Goal: Task Accomplishment & Management: Complete application form

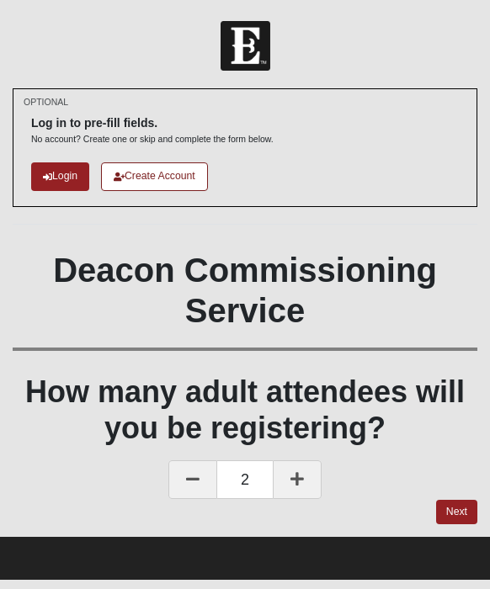
click at [194, 475] on icon at bounding box center [192, 478] width 13 height 15
click at [454, 514] on link "Next" at bounding box center [456, 512] width 41 height 24
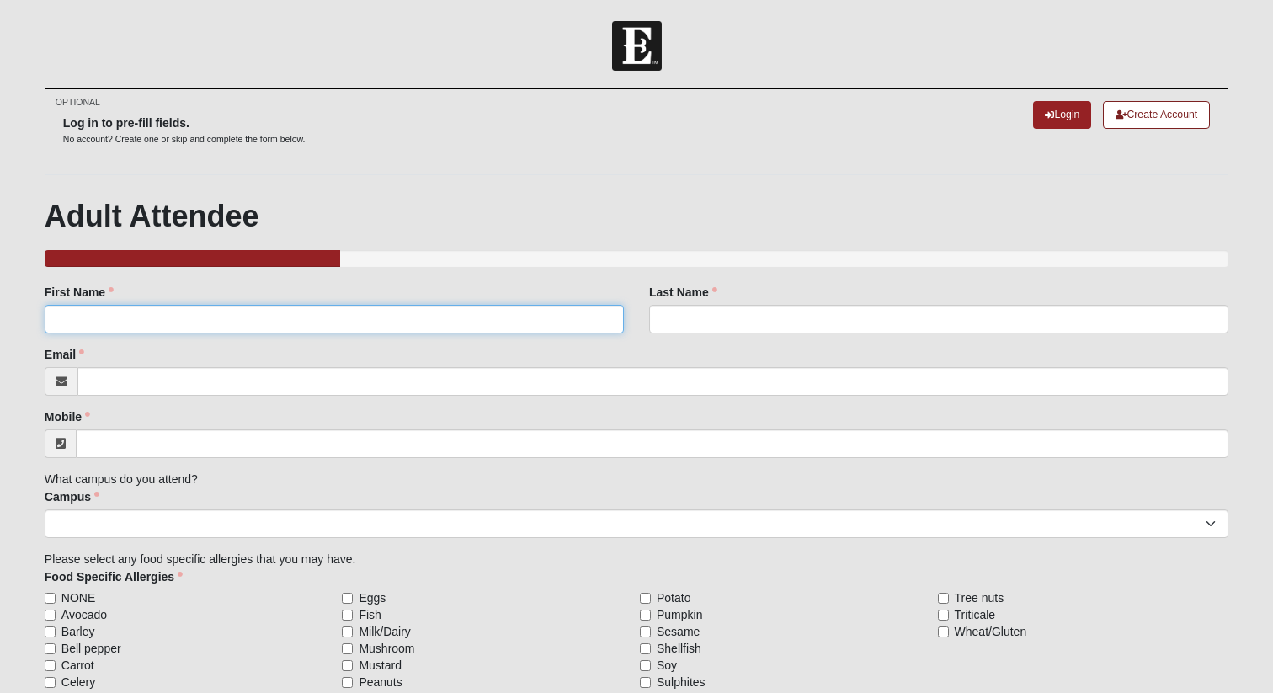
click at [201, 314] on input "First Name" at bounding box center [334, 319] width 579 height 29
type input "Cherya"
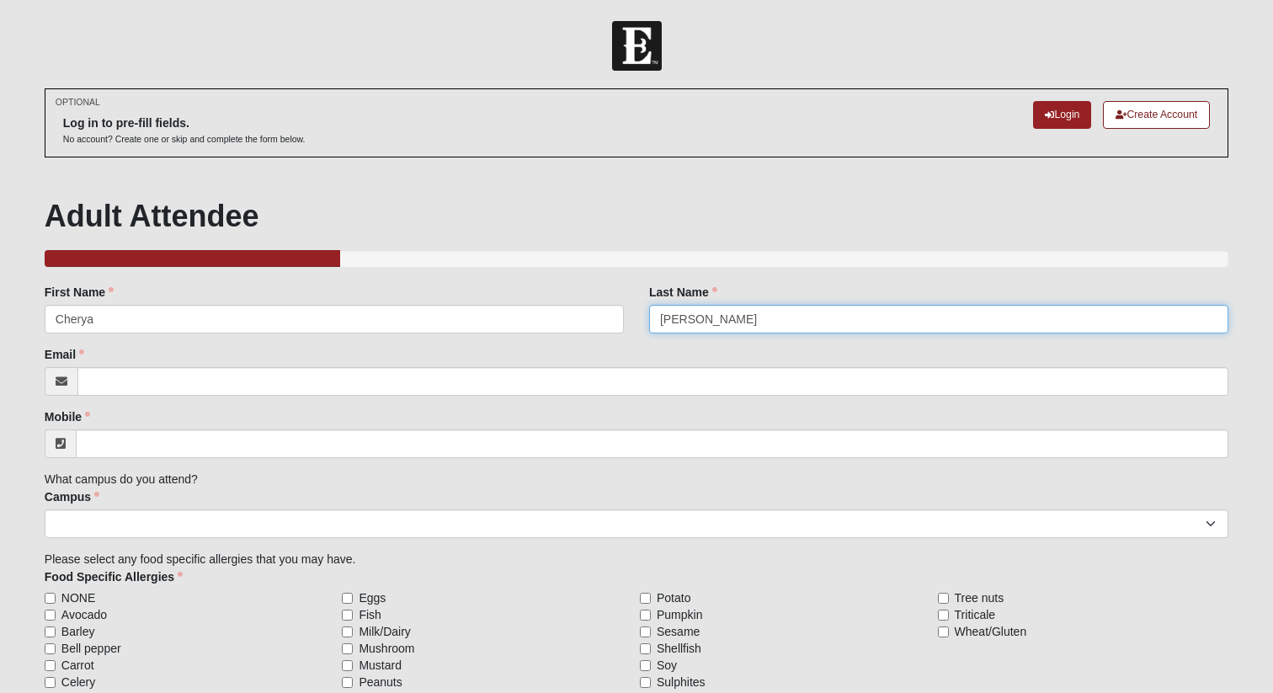
type input "[PERSON_NAME]"
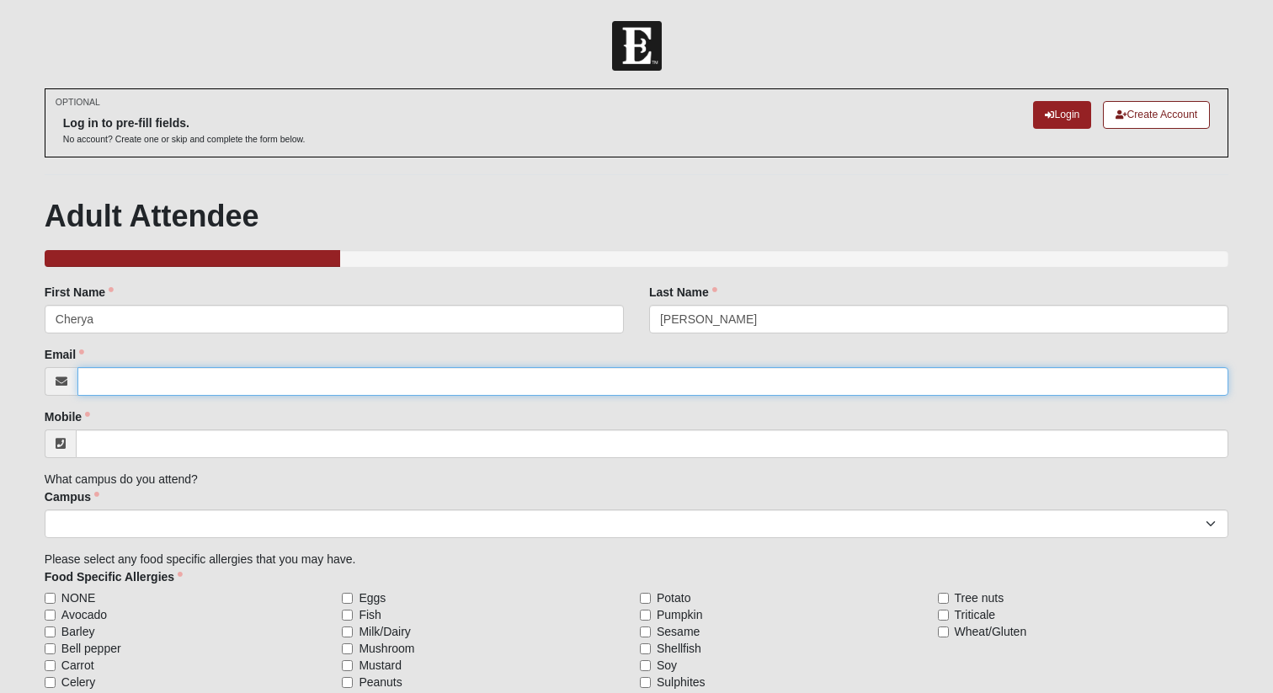
click at [136, 386] on input "Email" at bounding box center [652, 381] width 1151 height 29
type input "[EMAIL_ADDRESS][PERSON_NAME][DOMAIN_NAME]"
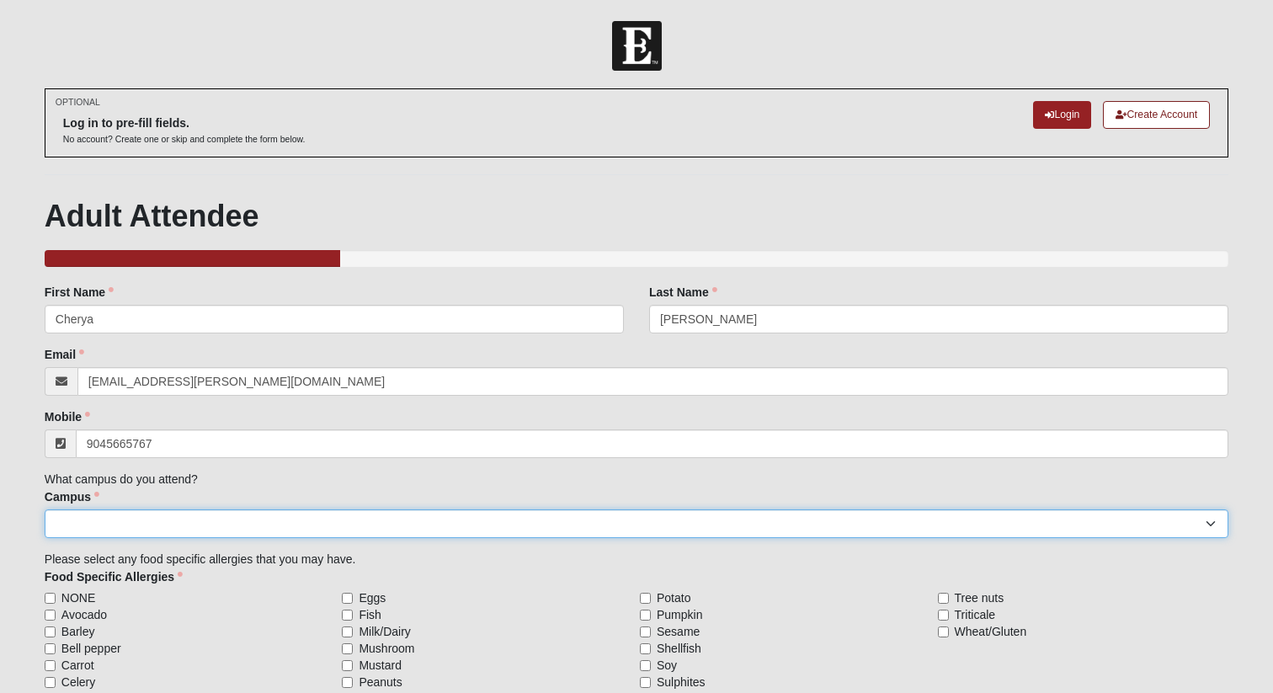
type input "[PHONE_NUMBER]"
click at [141, 523] on select "Arlington Baymeadows Eleven22 Online [PERSON_NAME][GEOGRAPHIC_DATA] Jesup [GEOG…" at bounding box center [637, 523] width 1184 height 29
select select "16"
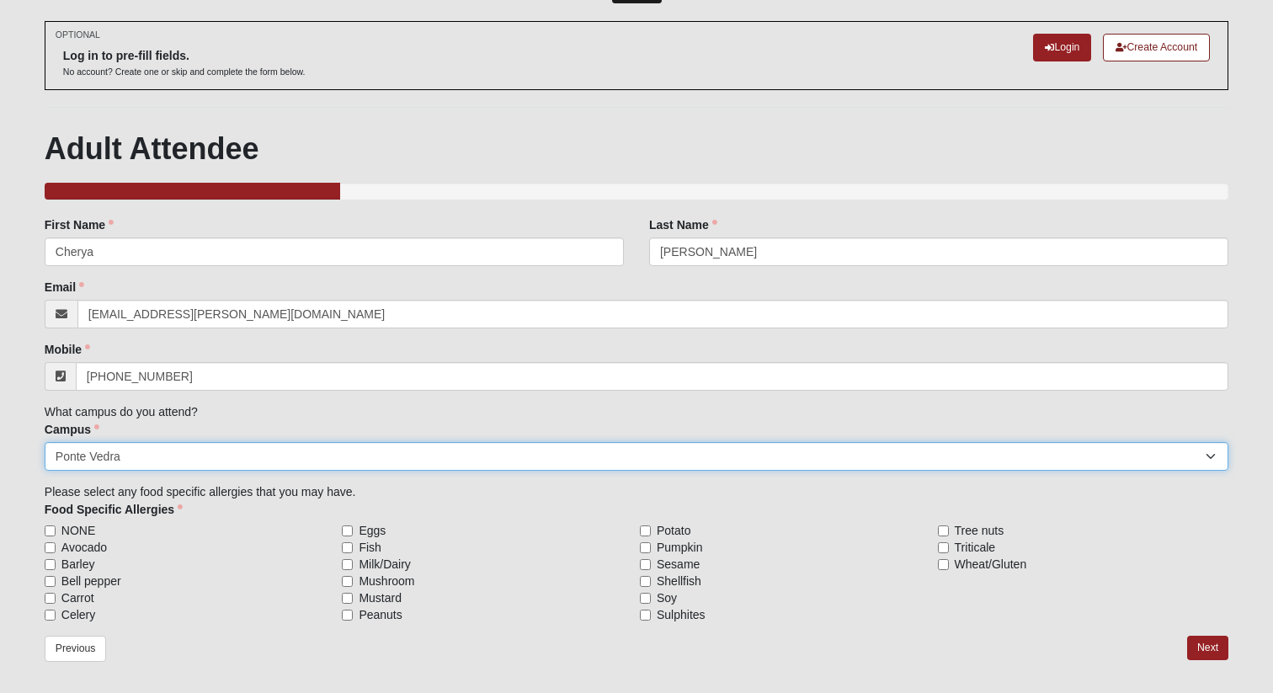
scroll to position [130, 0]
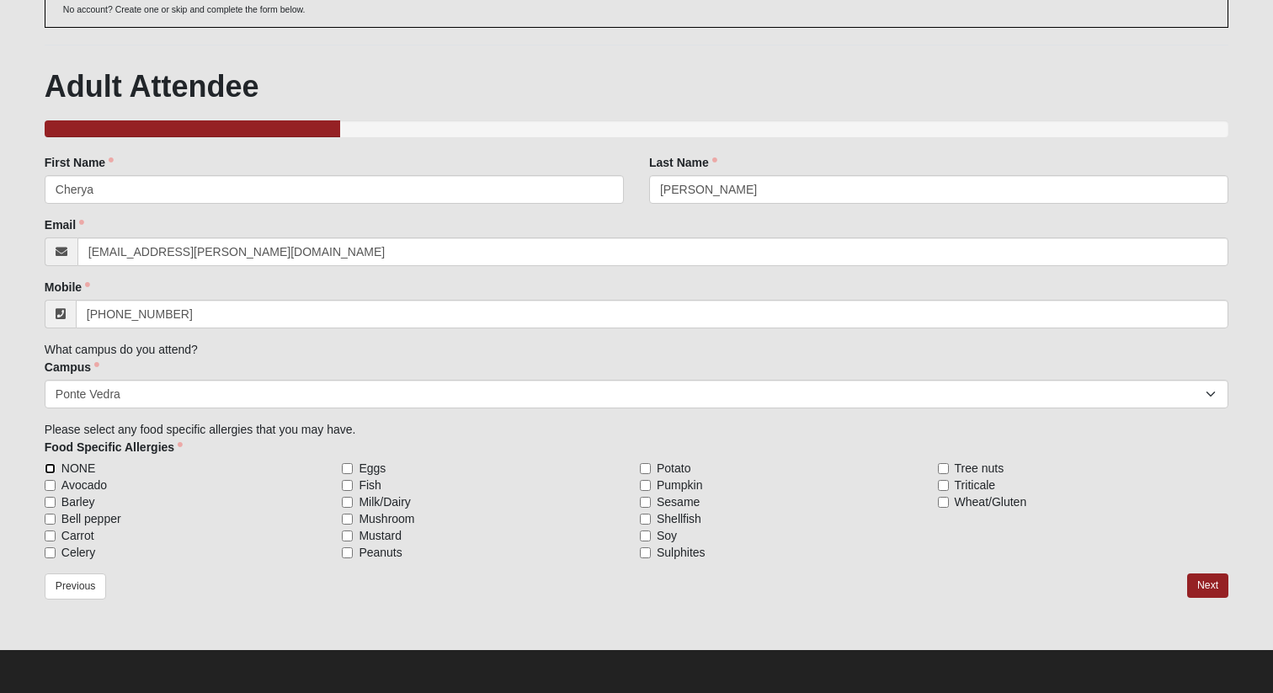
click at [52, 464] on input "NONE" at bounding box center [50, 468] width 11 height 11
checkbox input "true"
click at [489, 588] on link "Next" at bounding box center [1207, 585] width 41 height 24
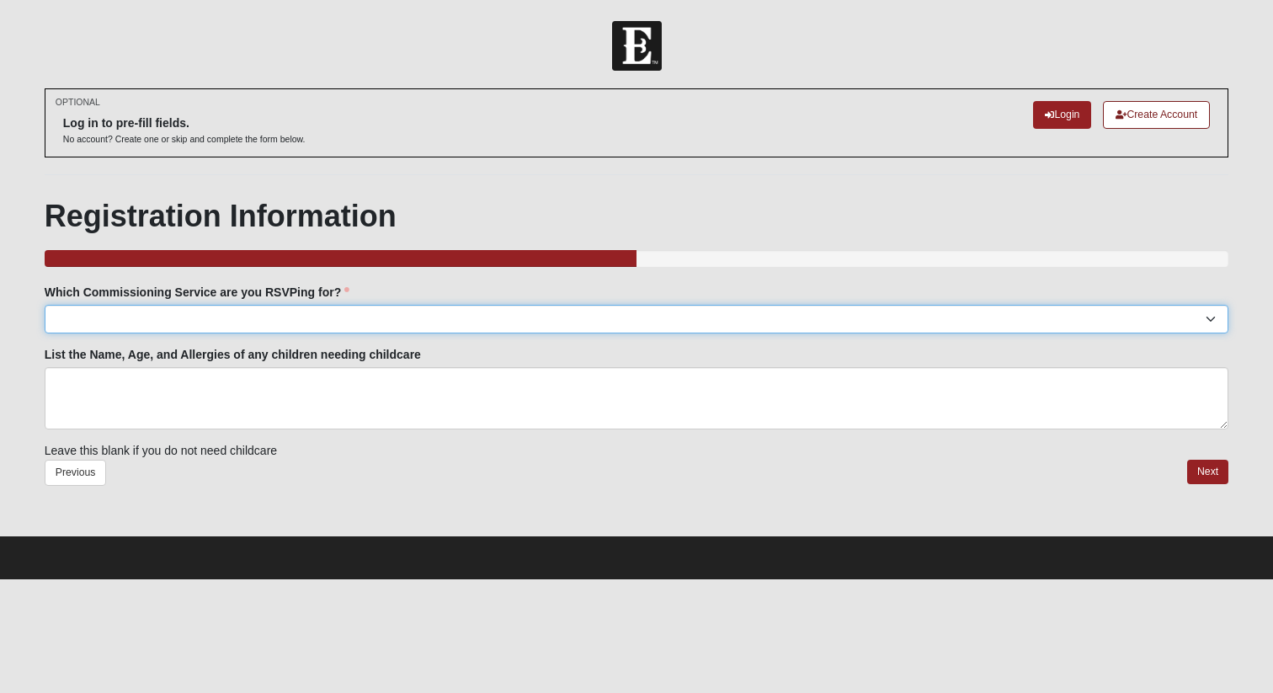
click at [294, 321] on select "[GEOGRAPHIC_DATA]: [DATE] 7:00pm | [GEOGRAPHIC_DATA] ([STREET_ADDRESS]) [GEOGRA…" at bounding box center [637, 319] width 1184 height 29
select select "[GEOGRAPHIC_DATA]: [DATE] 5:00pm | [GEOGRAPHIC_DATA]"
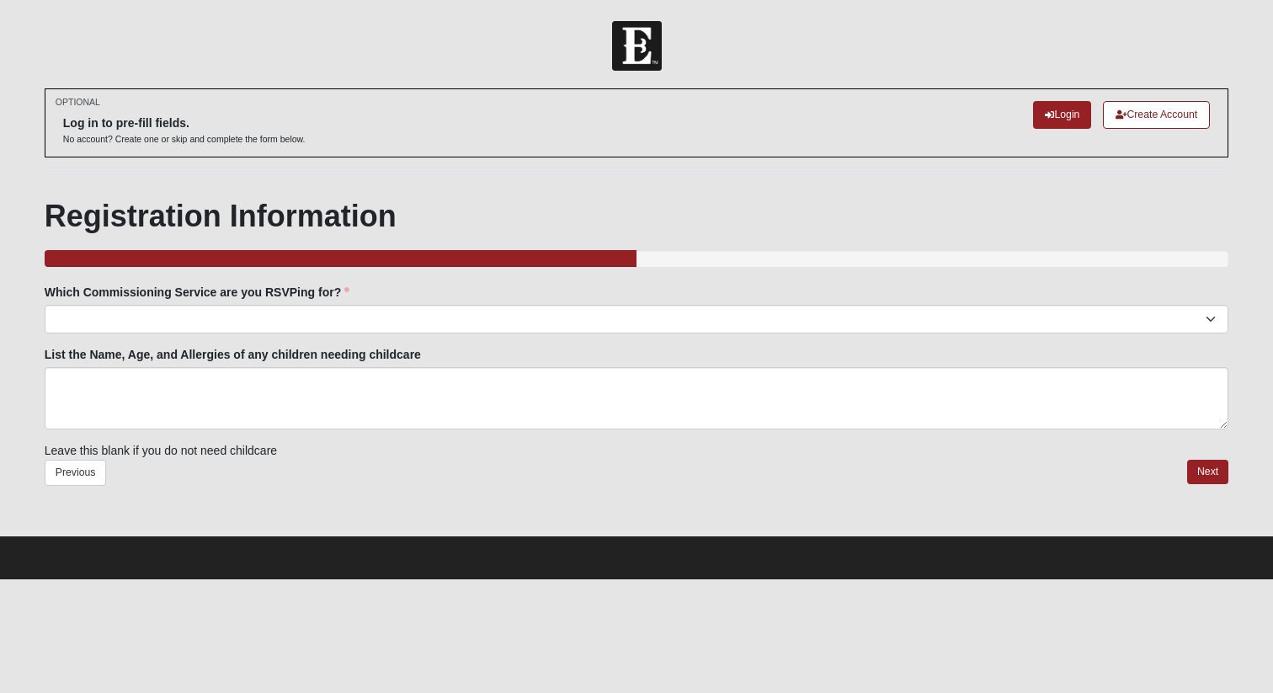
click at [240, 338] on fieldset "Which Commissioning Service are you RSVPing for? [GEOGRAPHIC_DATA]: [DATE] 7:00…" at bounding box center [637, 372] width 1184 height 176
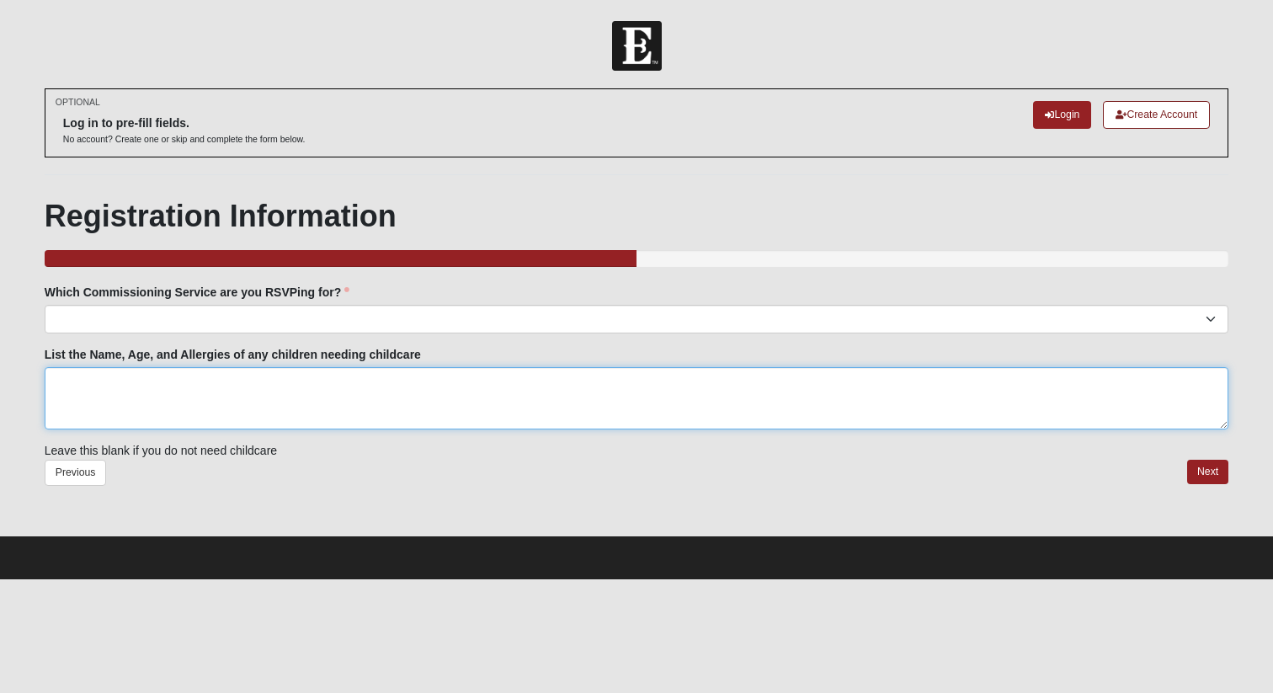
click at [154, 393] on textarea "List the Name, Age, and Allergies of any children needing childcare" at bounding box center [637, 398] width 1184 height 62
type textarea "None"
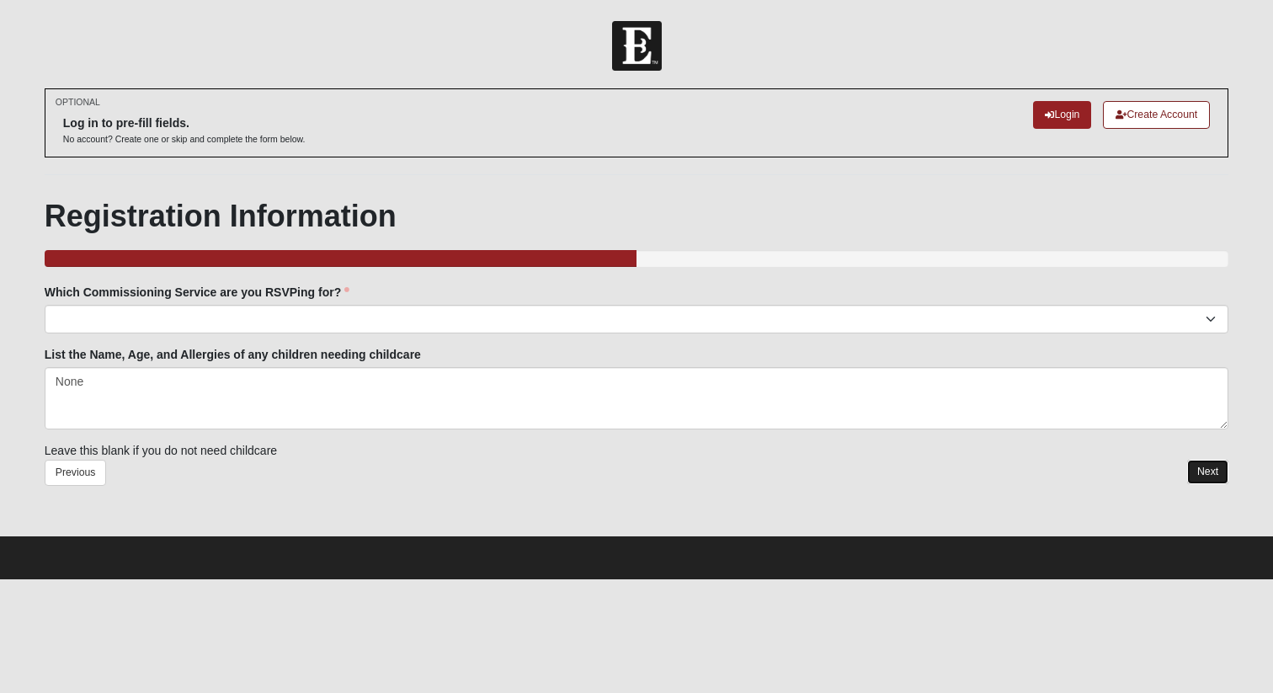
click at [489, 476] on link "Next" at bounding box center [1207, 472] width 41 height 24
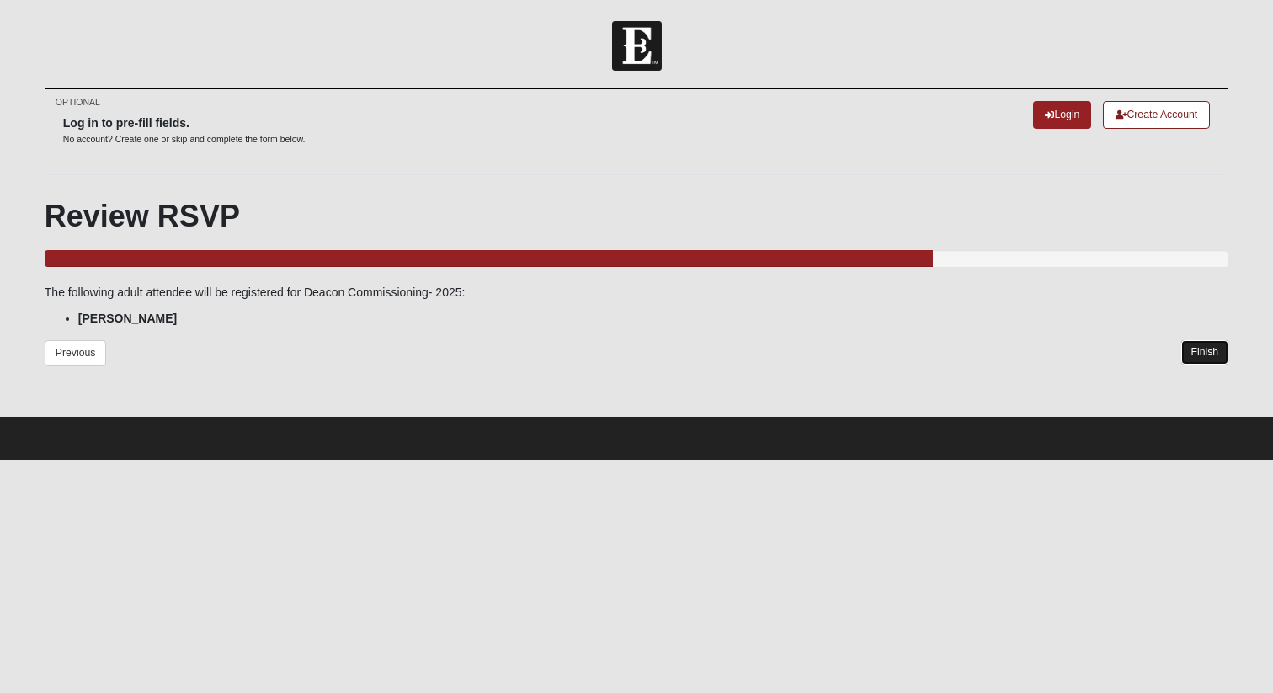
click at [489, 354] on link "Finish" at bounding box center [1205, 352] width 48 height 24
